Goal: Information Seeking & Learning: Learn about a topic

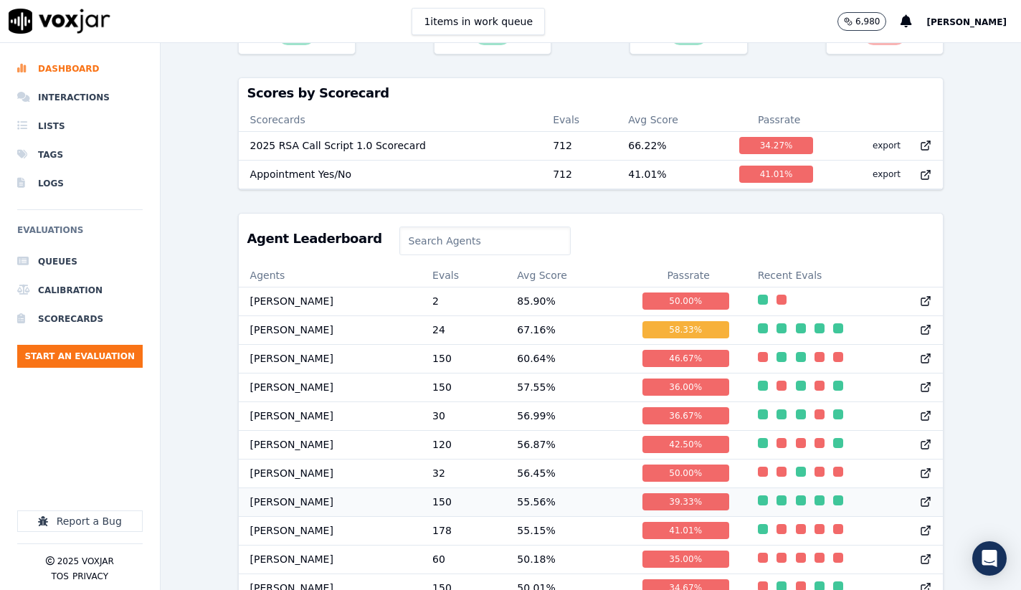
scroll to position [454, 0]
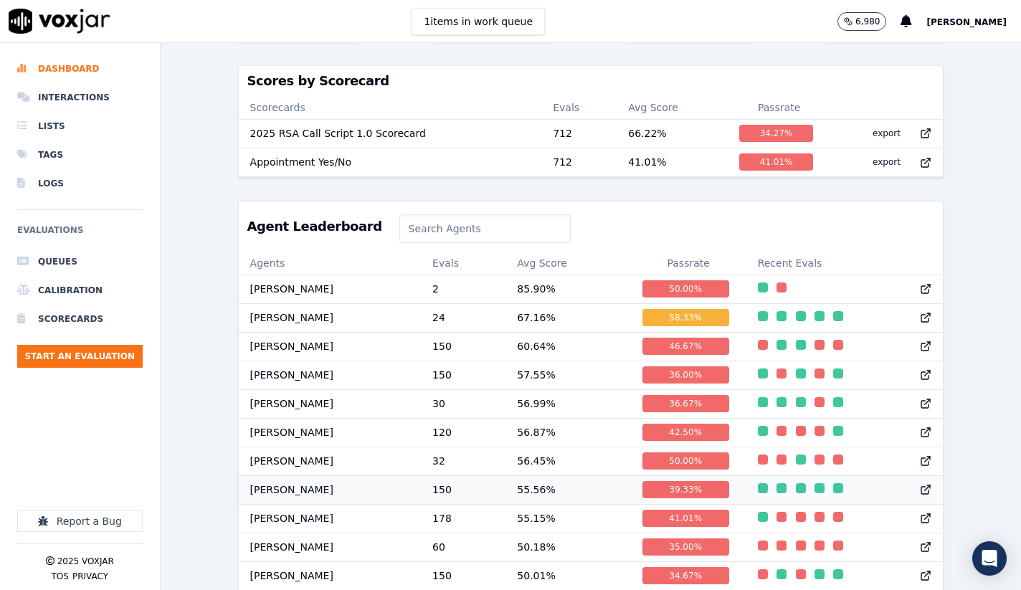
click at [317, 488] on td "[PERSON_NAME]" at bounding box center [330, 489] width 183 height 29
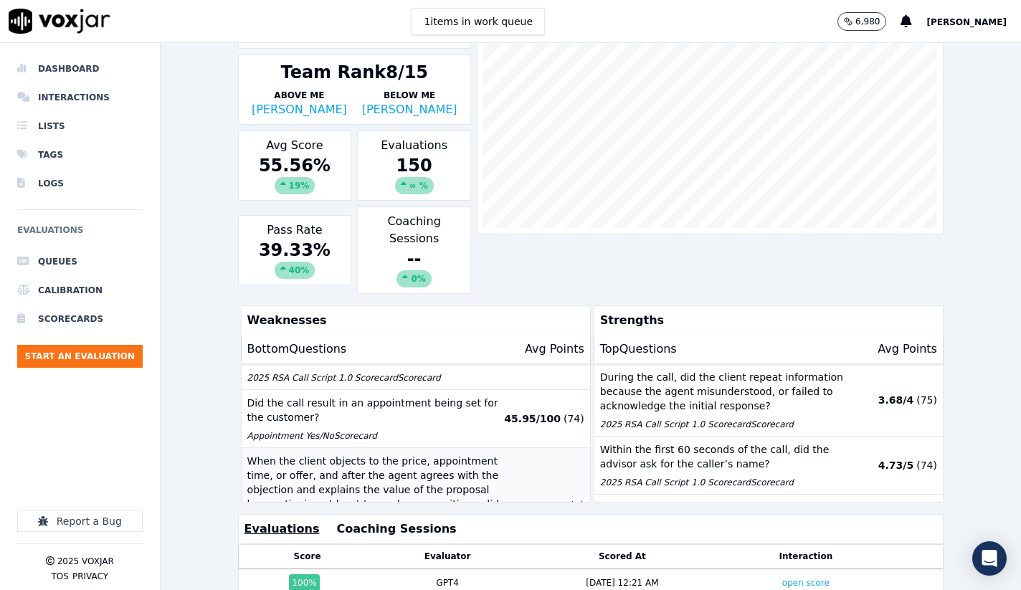
scroll to position [308, 0]
click at [366, 453] on p "When the client objects to the price, appointment time, or offer, and after the…" at bounding box center [373, 496] width 253 height 86
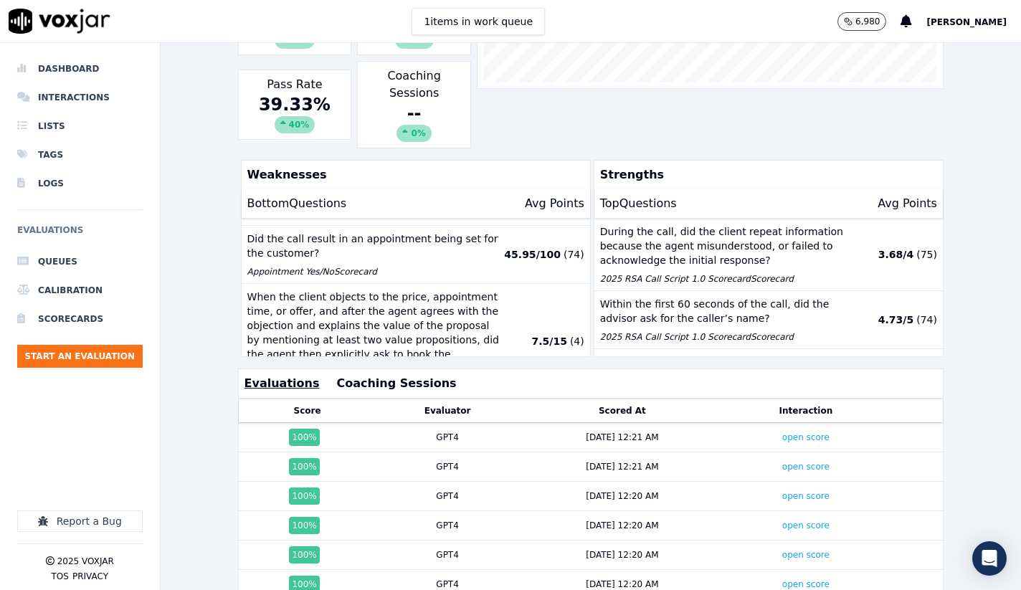
scroll to position [252, 0]
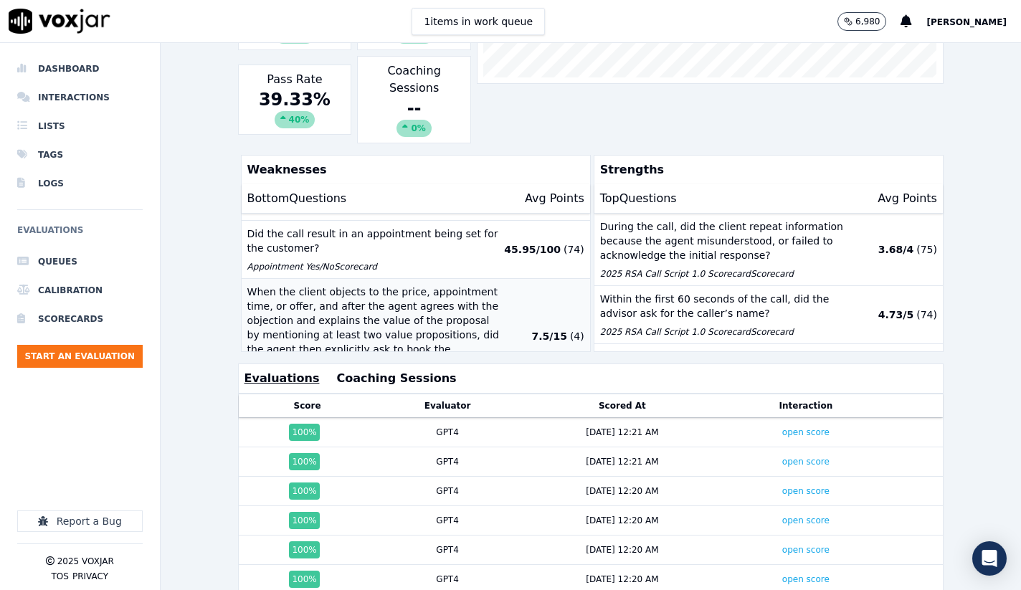
click at [404, 289] on p "When the client objects to the price, appointment time, or offer, and after the…" at bounding box center [373, 328] width 253 height 86
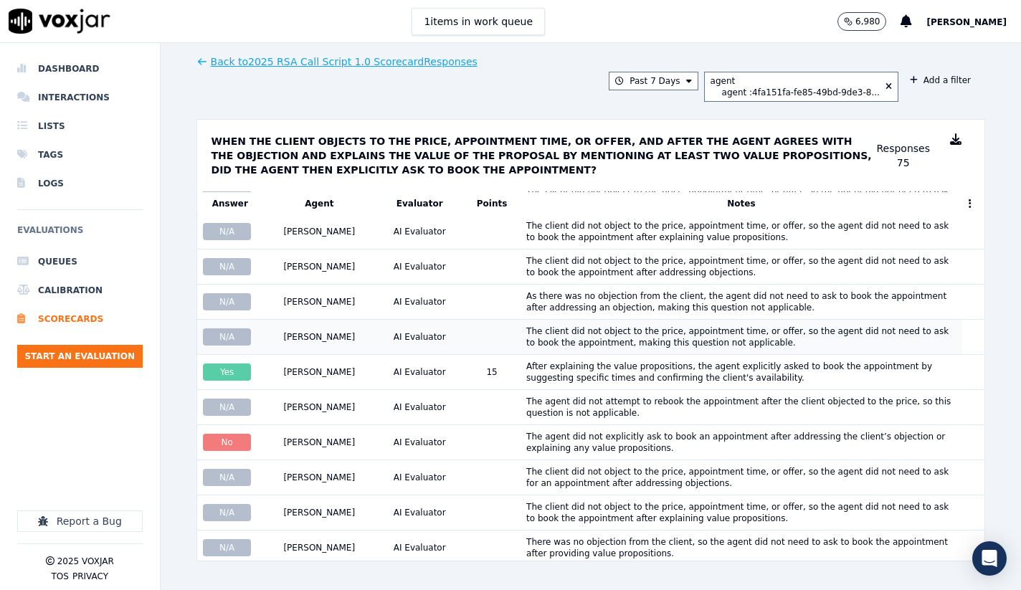
scroll to position [466, 0]
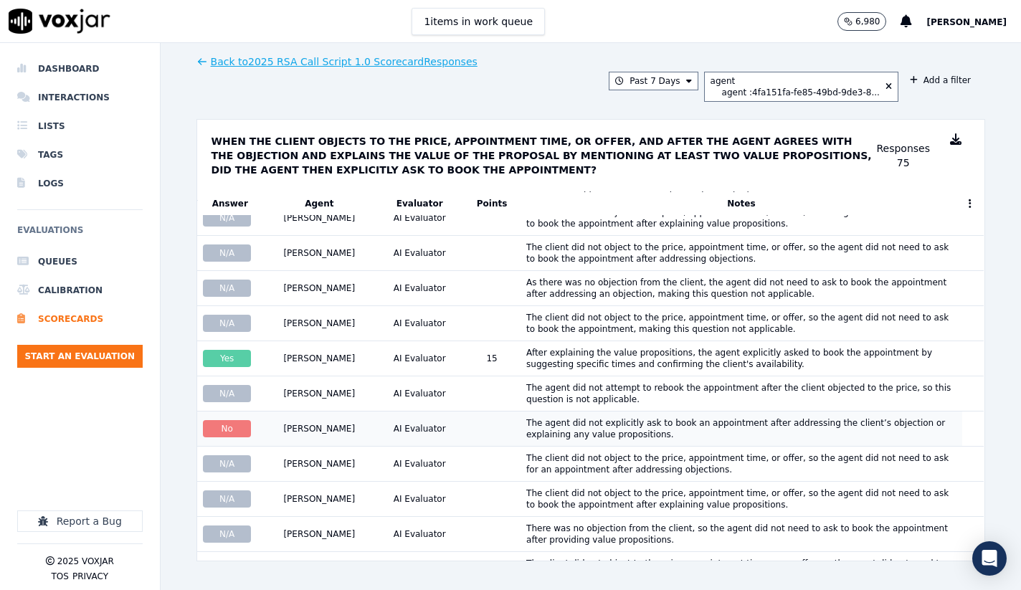
click at [526, 437] on div "The agent did not explicitly ask to book an appointment after addressing the cl…" at bounding box center [741, 428] width 430 height 23
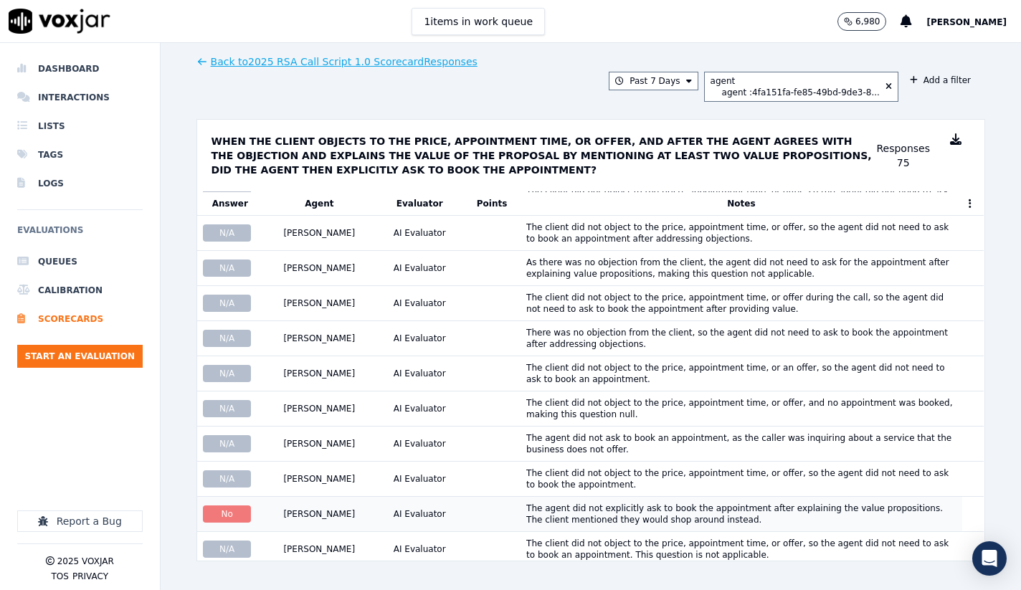
scroll to position [1770, 0]
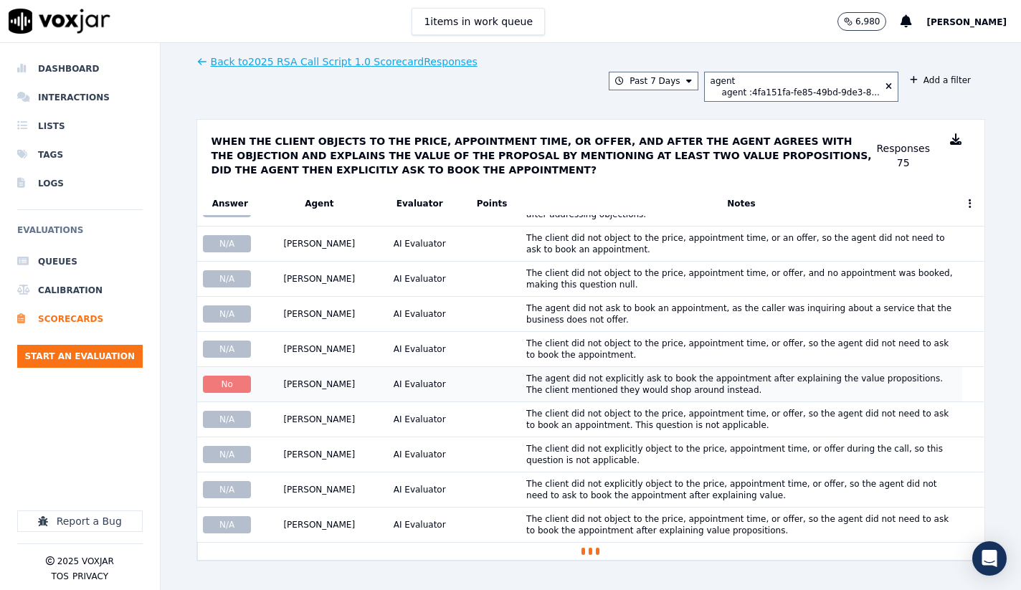
click at [652, 380] on div "The agent did not explicitly ask to book the appointment after explaining the v…" at bounding box center [741, 384] width 430 height 23
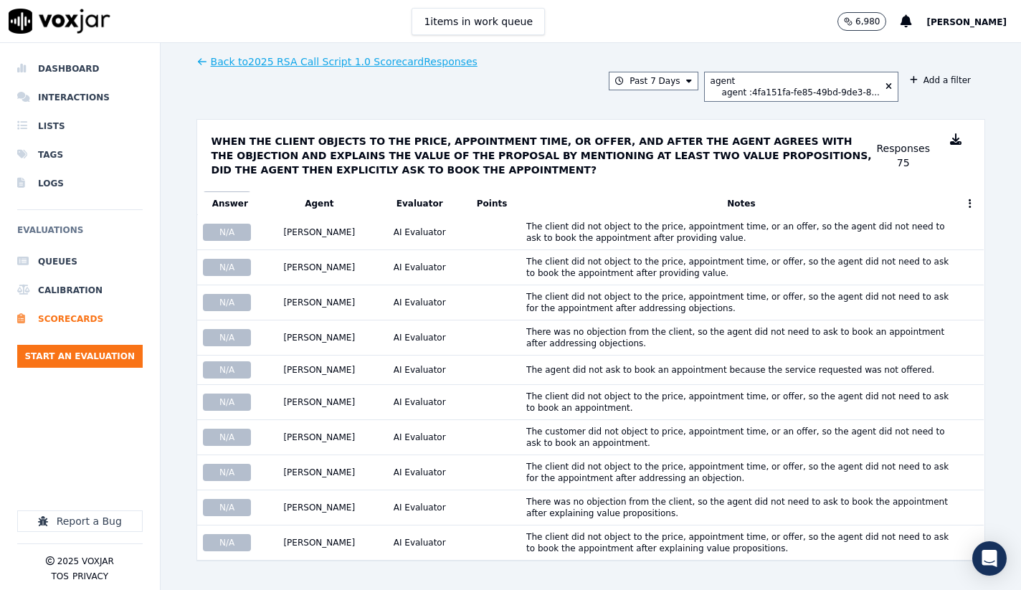
scroll to position [2268, 0]
click at [676, 78] on button "Past 7 Days" at bounding box center [653, 81] width 89 height 19
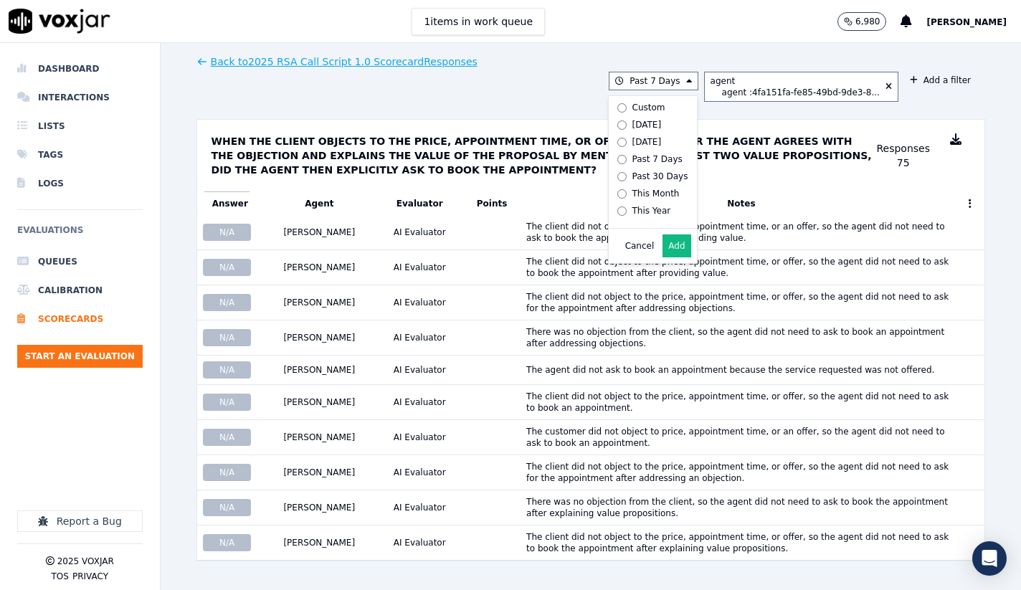
click at [537, 72] on div "Past 7 Days Custom Today Yesterday Past 7 Days Past 30 Days This Month This Yea…" at bounding box center [590, 87] width 789 height 30
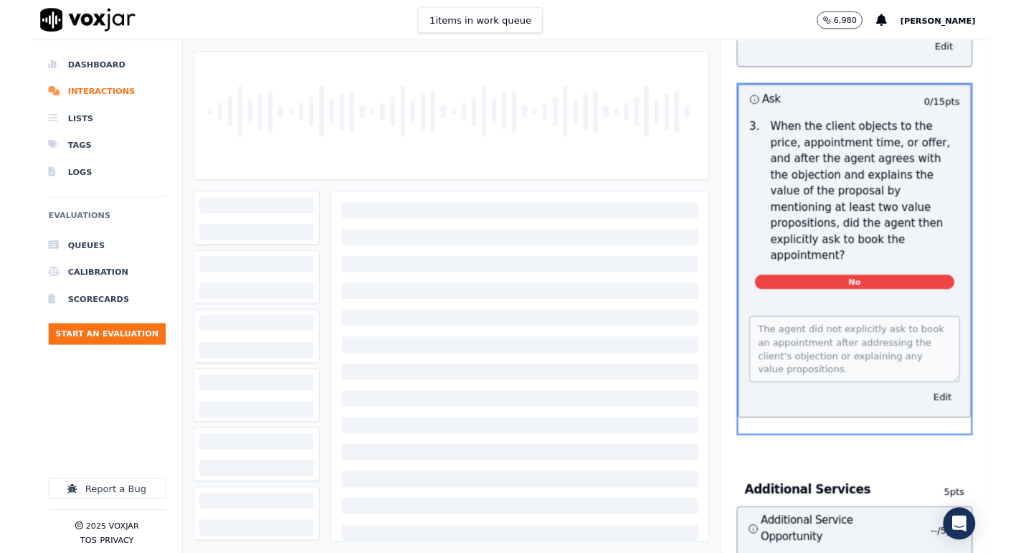
scroll to position [2387, 0]
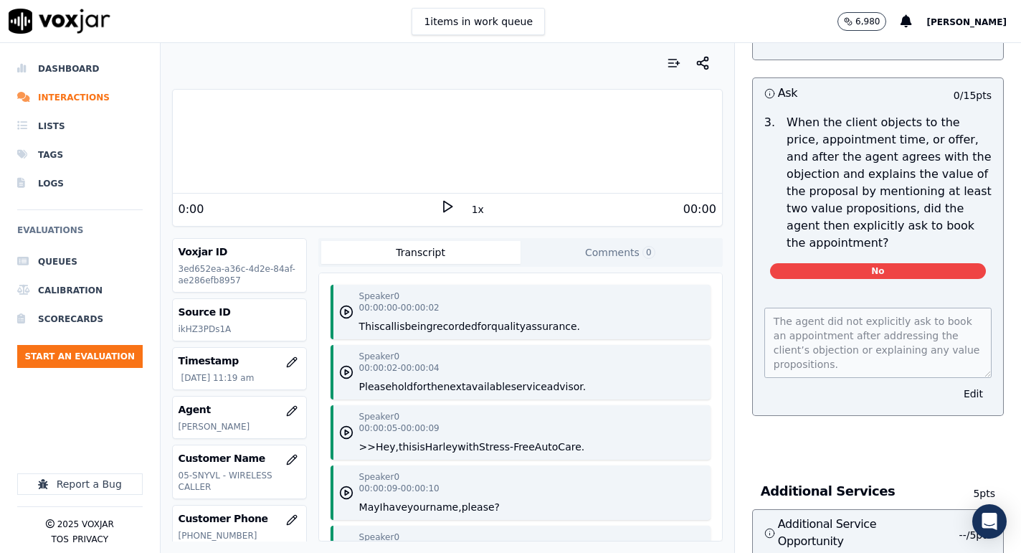
click at [475, 313] on div "Speaker 0 00:00:00 - 00:00:02 This call is being recorded for quality assurance." at bounding box center [469, 311] width 221 height 43
click at [439, 206] on div "0:00" at bounding box center [310, 209] width 262 height 17
click at [440, 207] on div "0:00" at bounding box center [310, 209] width 262 height 17
click at [445, 207] on icon at bounding box center [447, 206] width 14 height 14
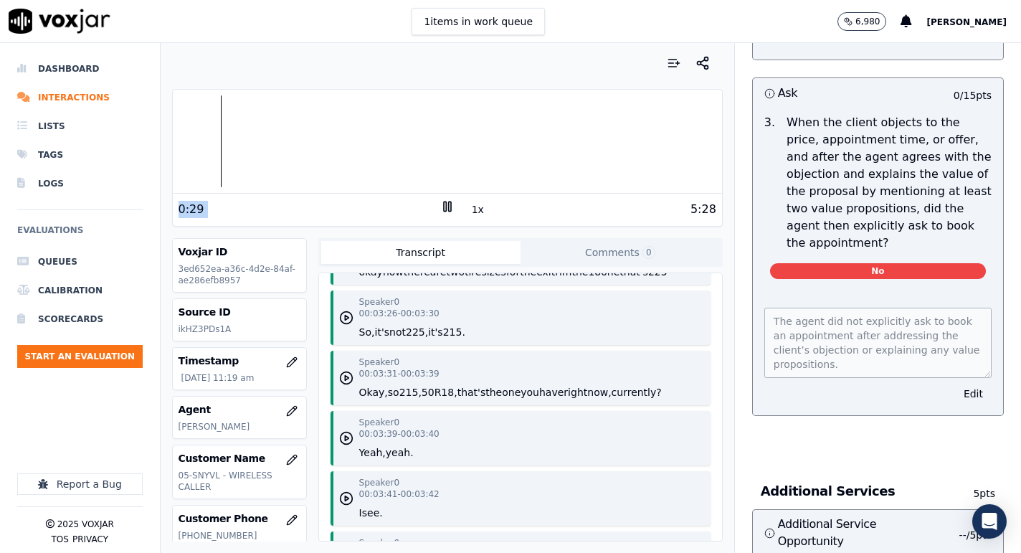
scroll to position [1720, 0]
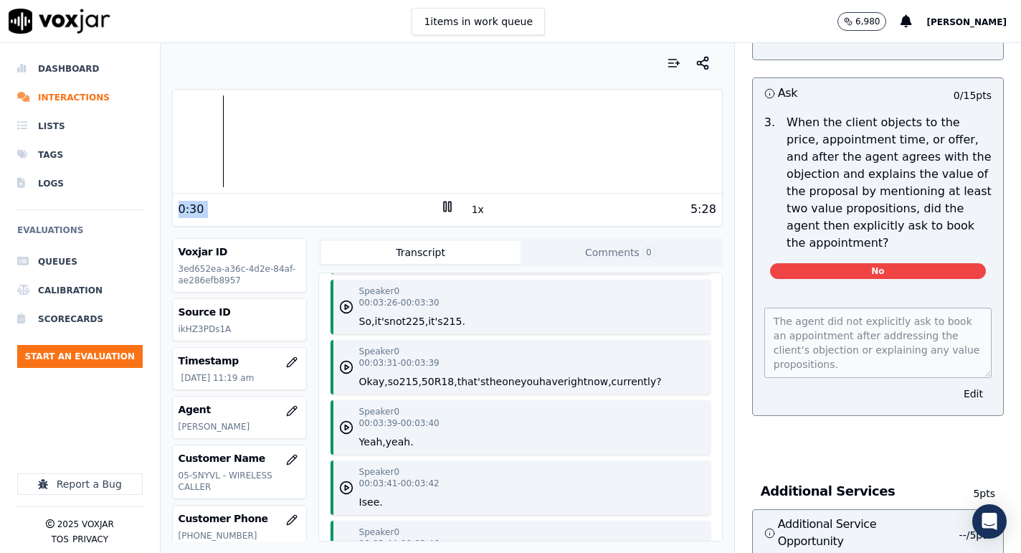
drag, startPoint x: 450, startPoint y: 208, endPoint x: 454, endPoint y: 227, distance: 19.1
click at [450, 208] on icon at bounding box center [447, 206] width 14 height 14
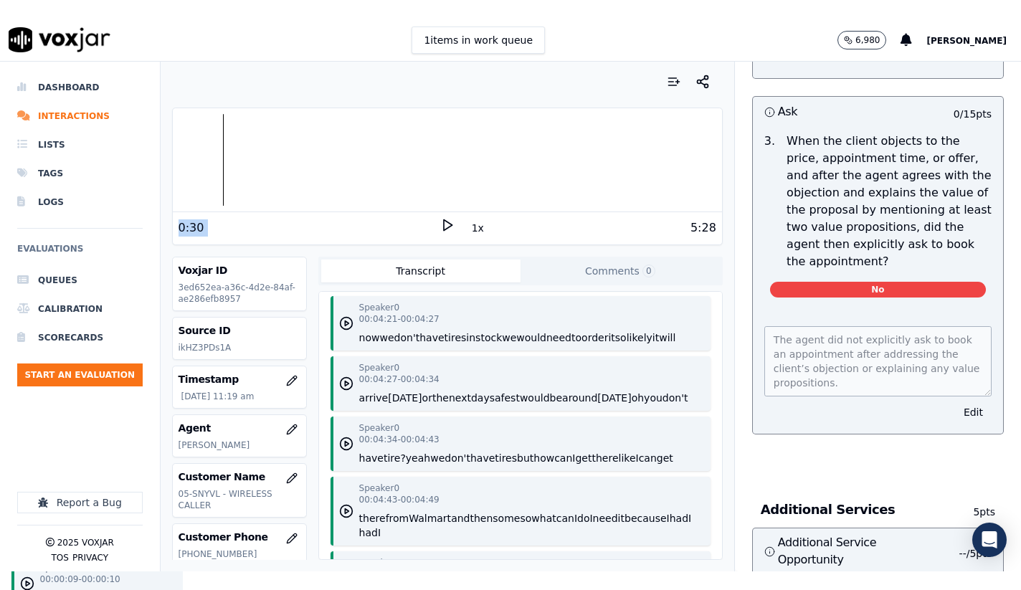
scroll to position [2359, 0]
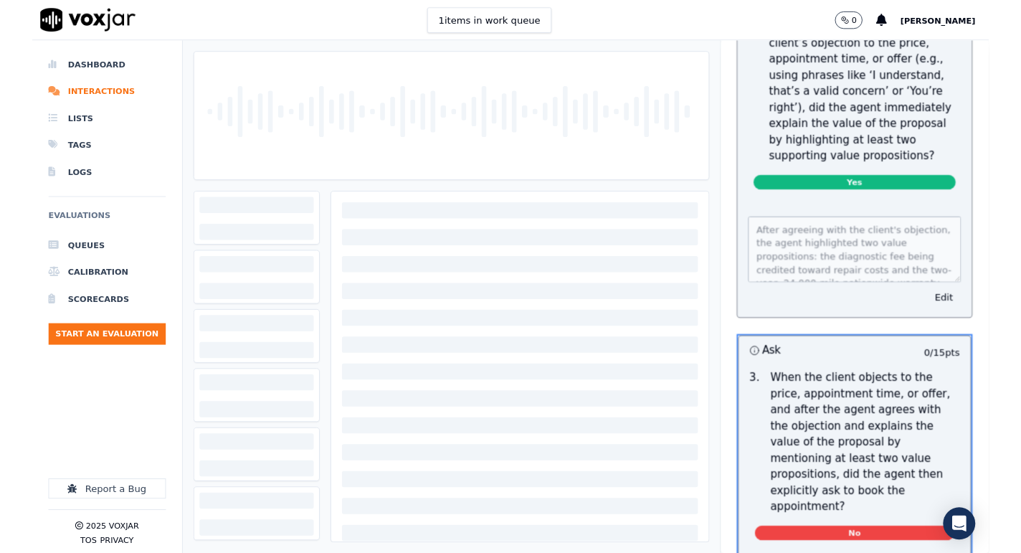
scroll to position [2387, 0]
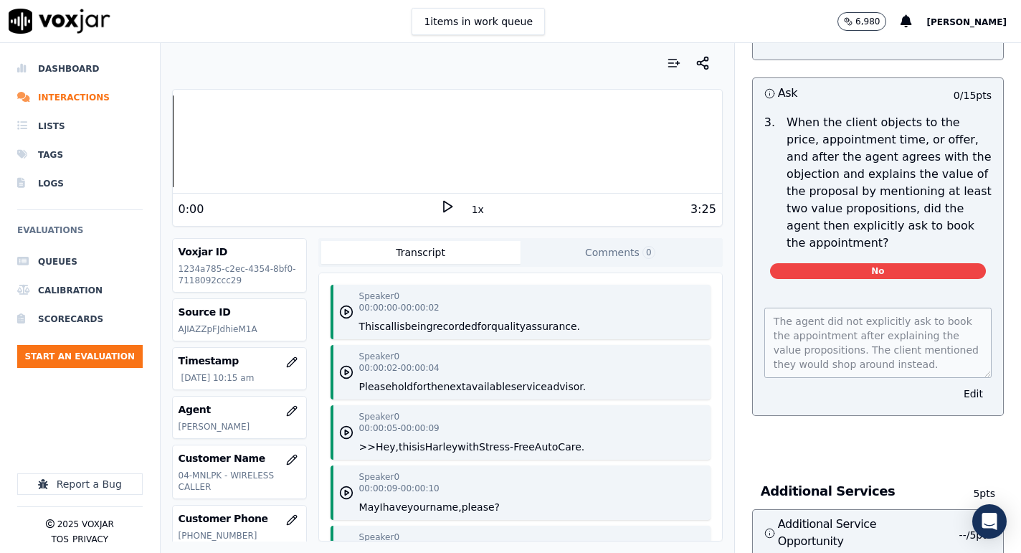
click at [444, 204] on polygon at bounding box center [448, 207] width 9 height 11
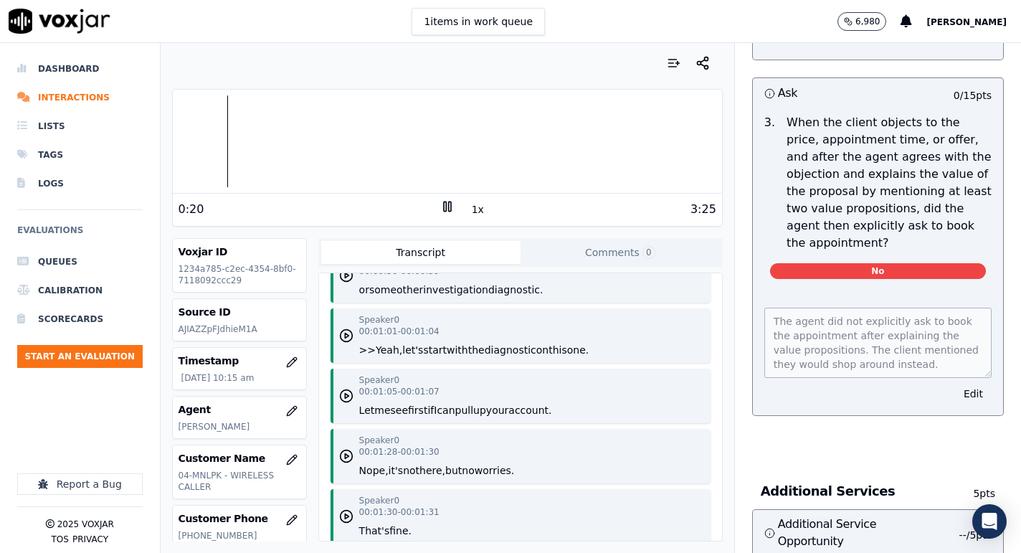
scroll to position [970, 0]
drag, startPoint x: 493, startPoint y: 368, endPoint x: 503, endPoint y: 417, distance: 50.5
click at [493, 356] on button "diagnostic" at bounding box center [511, 349] width 52 height 14
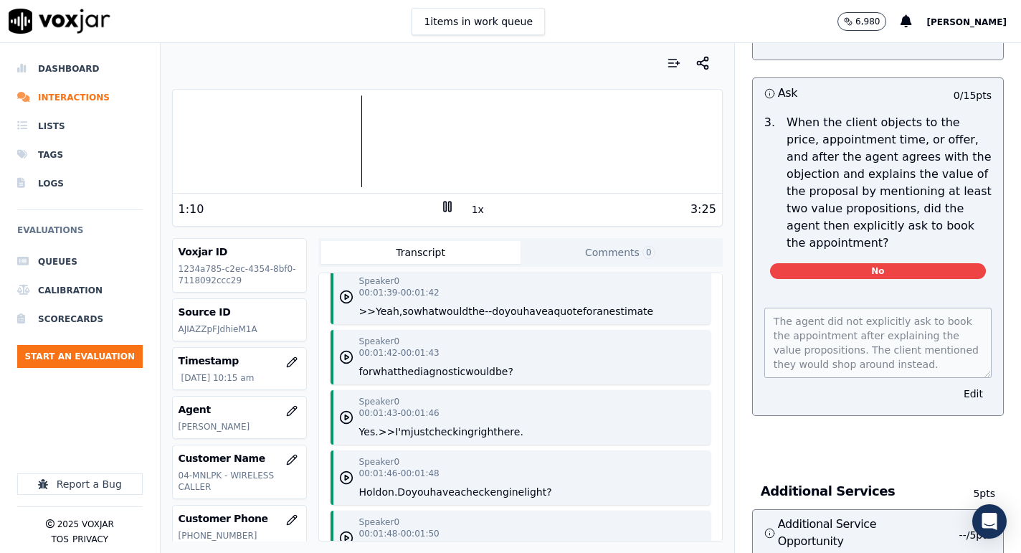
scroll to position [1254, 0]
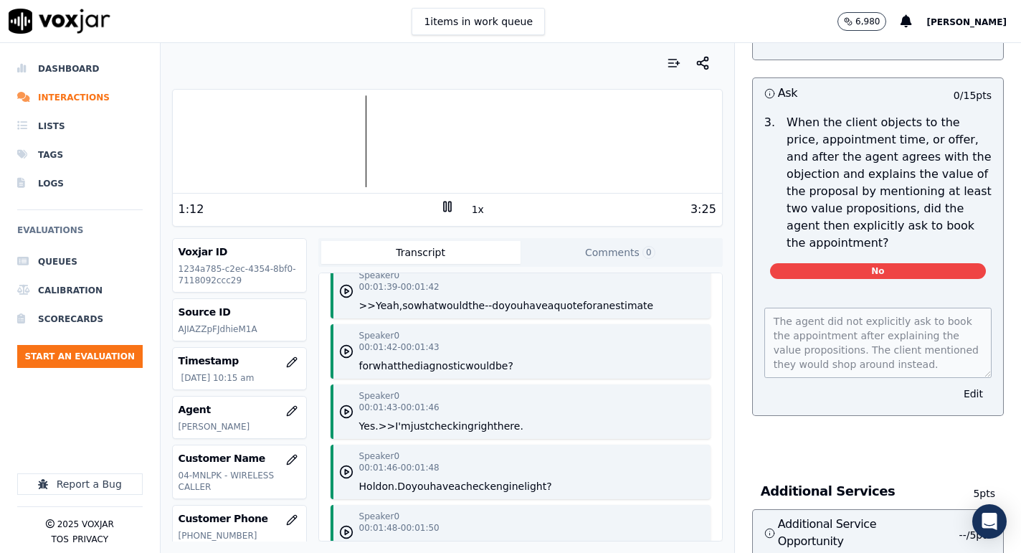
click at [438, 313] on button "what" at bounding box center [426, 305] width 24 height 14
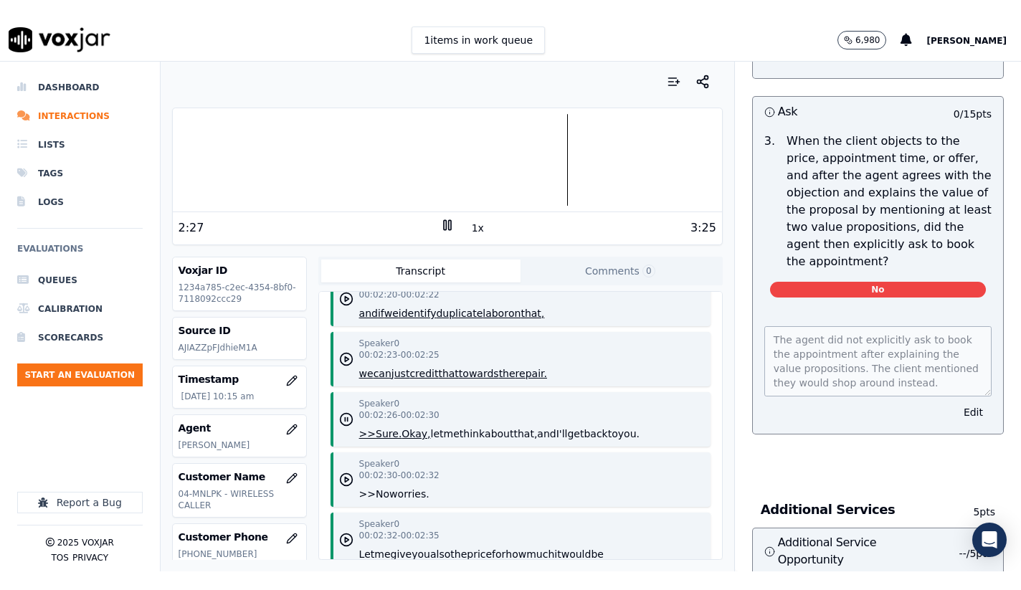
scroll to position [2050, 0]
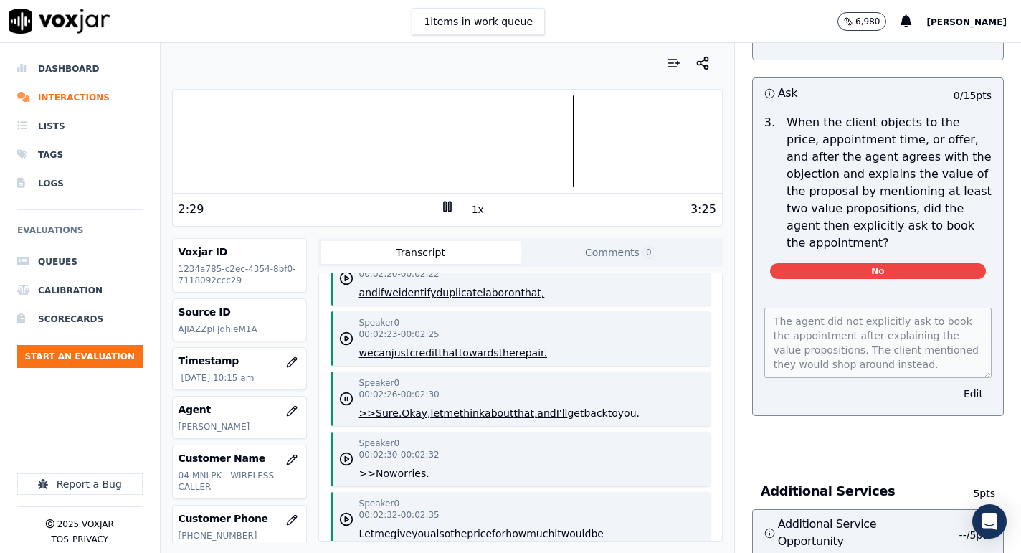
click at [442, 207] on icon at bounding box center [447, 206] width 14 height 14
click at [528, 155] on div at bounding box center [447, 141] width 549 height 92
click at [448, 209] on polygon at bounding box center [448, 207] width 9 height 11
click at [448, 209] on icon at bounding box center [447, 206] width 14 height 14
click at [448, 207] on icon at bounding box center [447, 206] width 14 height 14
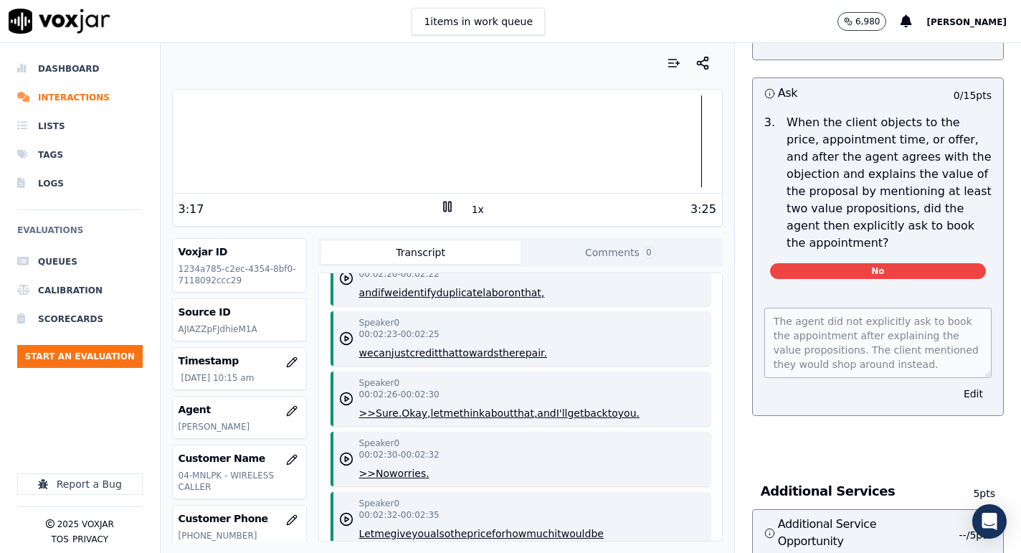
click at [449, 206] on icon at bounding box center [447, 206] width 14 height 14
click at [480, 151] on div at bounding box center [447, 141] width 549 height 92
